Goal: Task Accomplishment & Management: Use online tool/utility

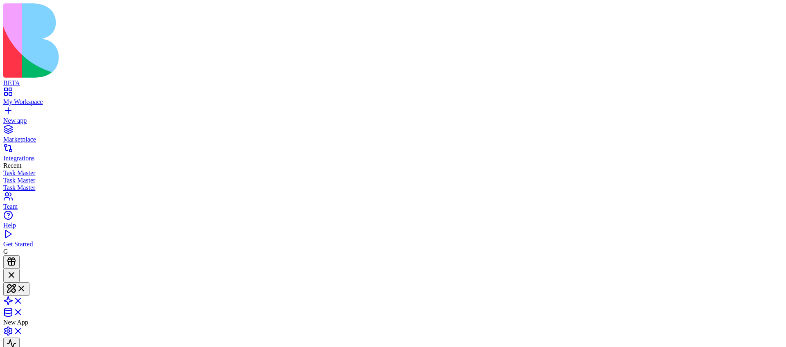
scroll to position [606, 0]
click at [773, 11] on html "BETA My Workspace New app Marketplace Integrations Recent Task Master Task Mast…" at bounding box center [393, 232] width 786 height 465
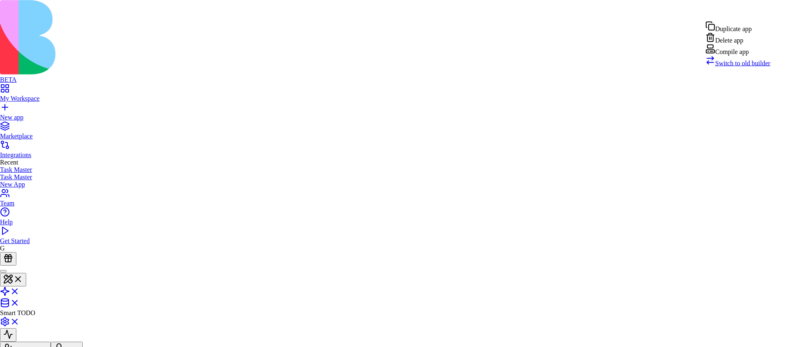
click at [751, 56] on div "Compile app" at bounding box center [738, 49] width 65 height 11
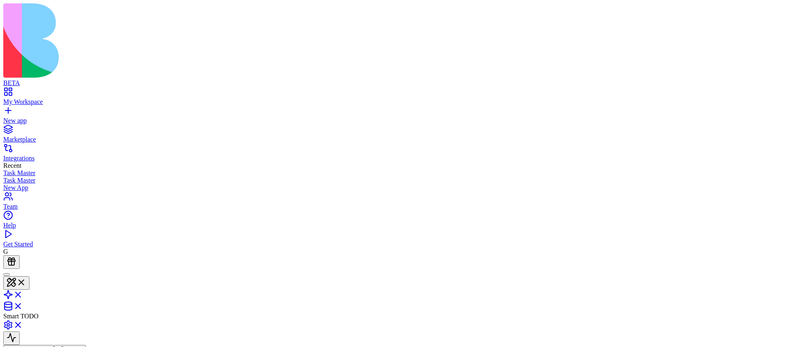
click at [762, 7] on html "BETA My Workspace New app Marketplace Integrations Recent Task Master Task Mast…" at bounding box center [393, 232] width 786 height 465
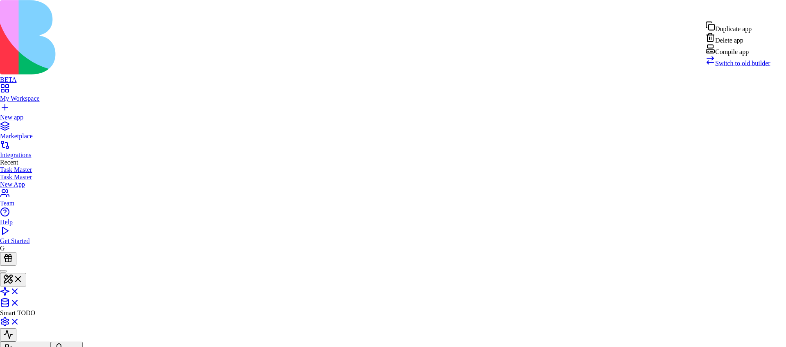
click at [745, 56] on div "Compile app" at bounding box center [738, 49] width 65 height 11
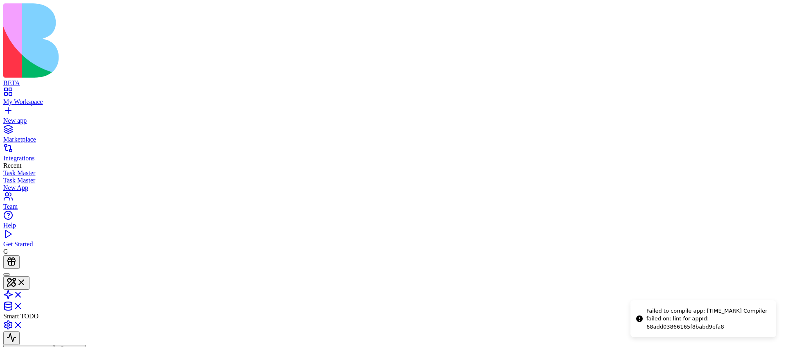
click at [773, 13] on html "BETA My Workspace New app Marketplace Integrations Recent Task Master Task Mast…" at bounding box center [393, 232] width 786 height 465
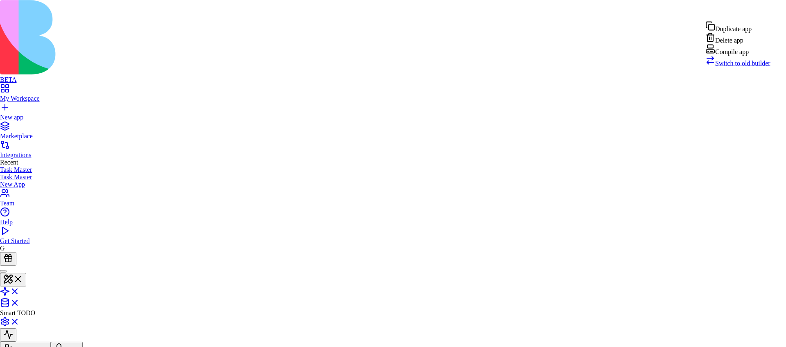
click at [752, 56] on div "Compile app" at bounding box center [738, 49] width 65 height 11
click at [763, 9] on html "BETA My Workspace New app Marketplace Integrations Recent Task Master Task Mast…" at bounding box center [393, 231] width 786 height 462
click at [742, 56] on div "Compile app" at bounding box center [738, 49] width 65 height 11
click at [763, 14] on html "BETA My Workspace New app Marketplace Integrations Recent Task Master Task Mast…" at bounding box center [393, 231] width 786 height 462
click at [748, 56] on div "Compile app" at bounding box center [738, 49] width 65 height 11
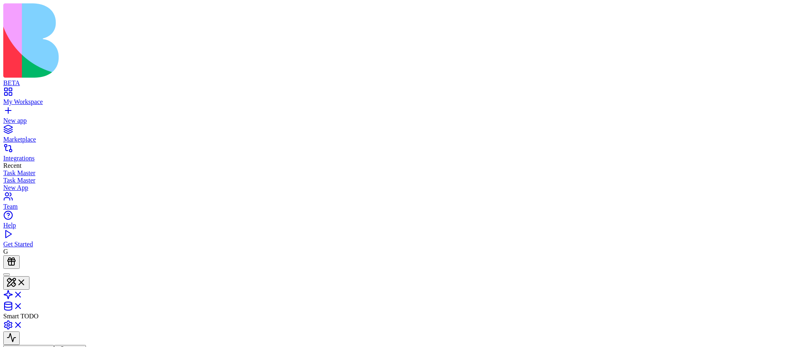
click at [764, 11] on html "BETA My Workspace New app Marketplace Integrations Recent Task Master Task Mast…" at bounding box center [393, 232] width 786 height 465
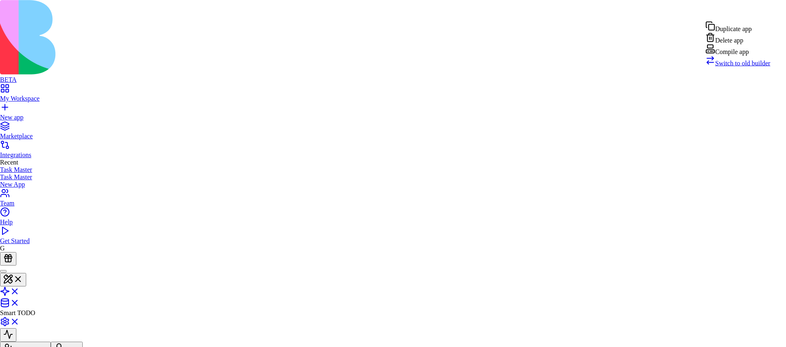
click at [744, 56] on div "Compile app" at bounding box center [738, 49] width 65 height 11
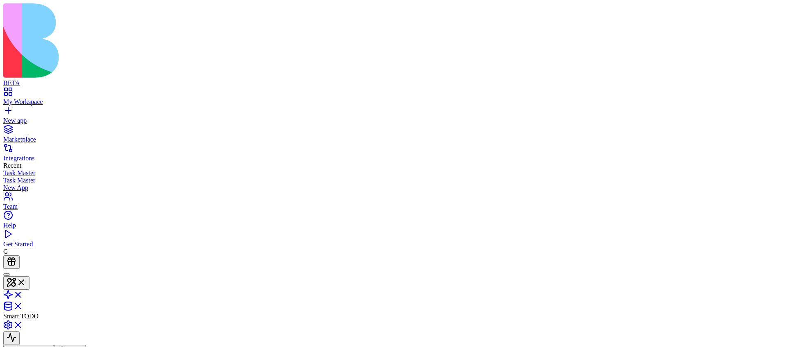
click at [767, 11] on html "BETA My Workspace New app Marketplace Integrations Recent Task Master Task Mast…" at bounding box center [393, 232] width 786 height 465
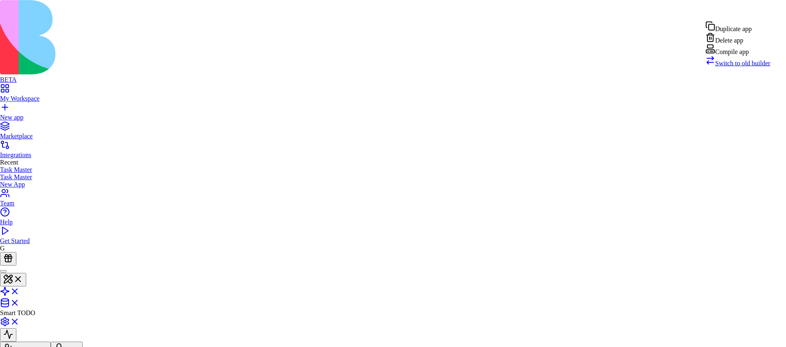
click at [749, 56] on div "Compile app" at bounding box center [738, 49] width 65 height 11
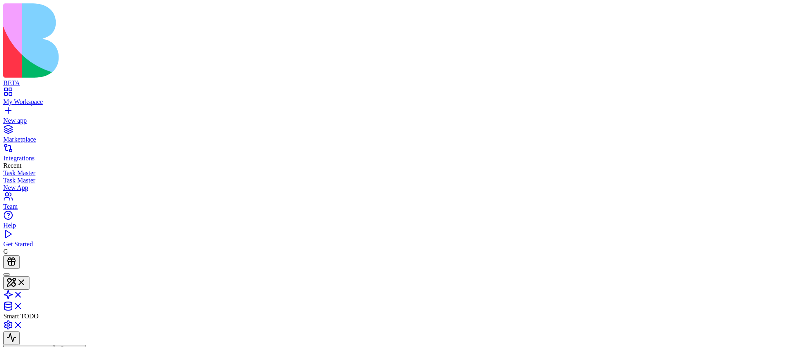
click at [759, 10] on html "BETA My Workspace New app Marketplace Integrations Recent Task Master Task Mast…" at bounding box center [393, 232] width 786 height 465
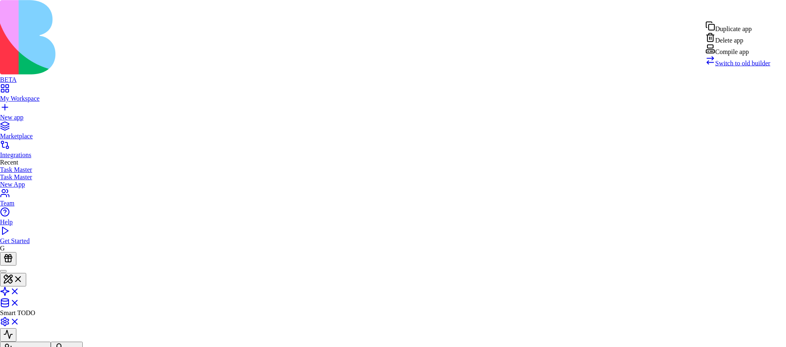
click at [742, 56] on div "Compile app" at bounding box center [738, 49] width 65 height 11
click at [770, 11] on html "BETA My Workspace New app Marketplace Integrations Recent Task Master Task Mast…" at bounding box center [393, 231] width 786 height 462
click at [757, 56] on div "Compile app" at bounding box center [738, 49] width 65 height 11
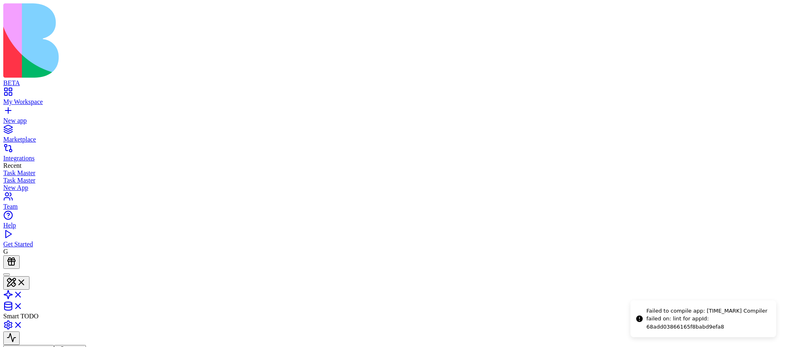
click at [768, 11] on html "BETA My Workspace New app Marketplace Integrations Recent Task Master Task Mast…" at bounding box center [393, 232] width 786 height 465
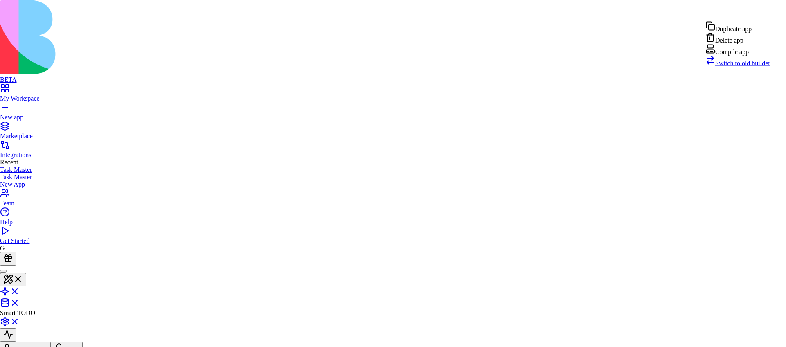
click at [755, 56] on div "Compile app" at bounding box center [738, 49] width 65 height 11
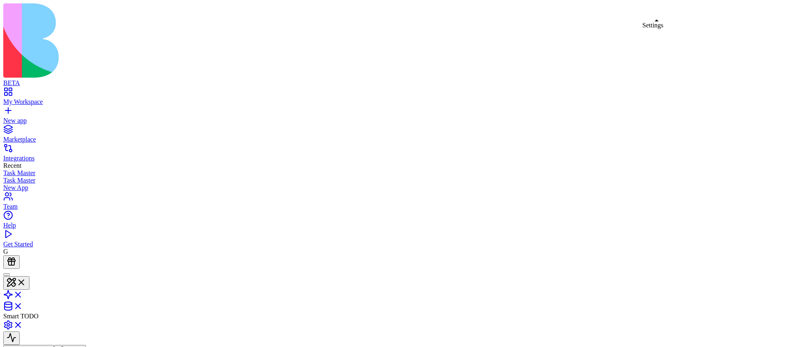
click at [23, 324] on link at bounding box center [13, 327] width 20 height 7
click at [23, 322] on link at bounding box center [13, 325] width 20 height 7
